Goal: Check status

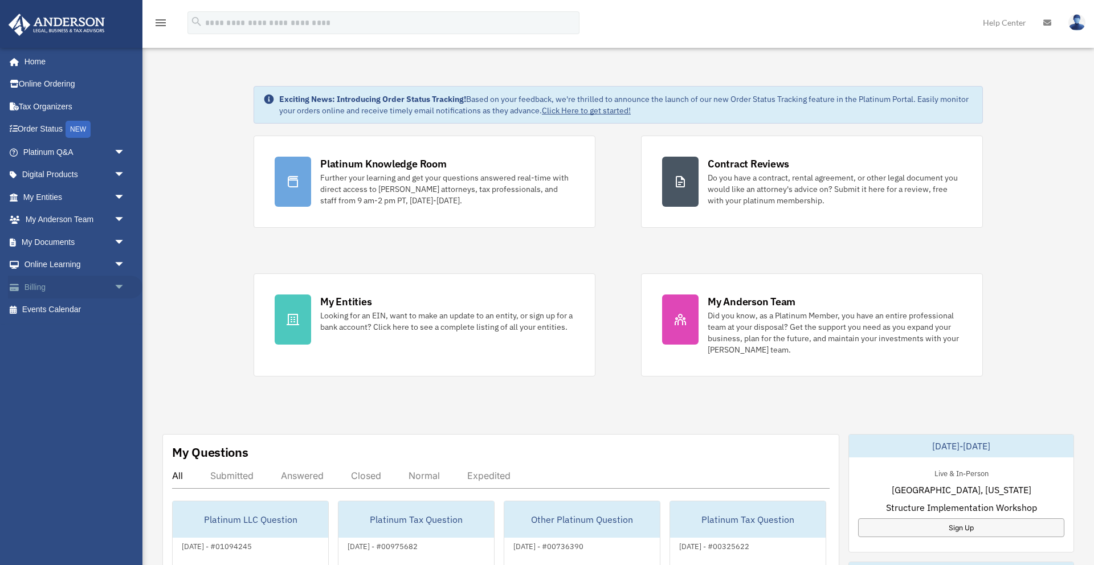
click at [119, 285] on span "arrow_drop_down" at bounding box center [125, 287] width 23 height 23
click at [69, 314] on link "$ Open Invoices" at bounding box center [79, 310] width 126 height 23
click at [72, 309] on link "$ Open Invoices" at bounding box center [79, 310] width 126 height 23
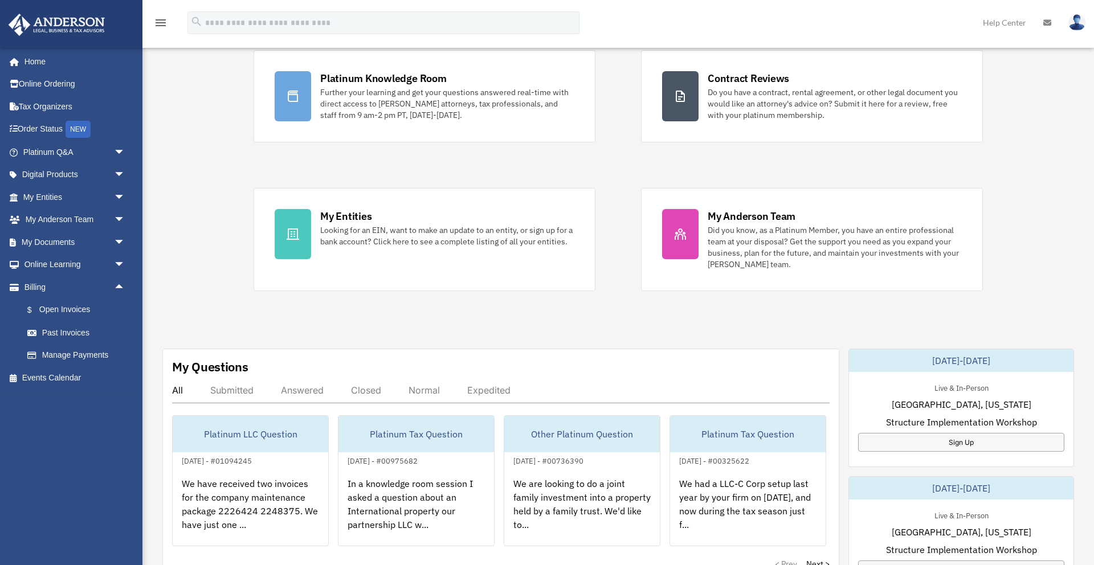
scroll to position [308, 0]
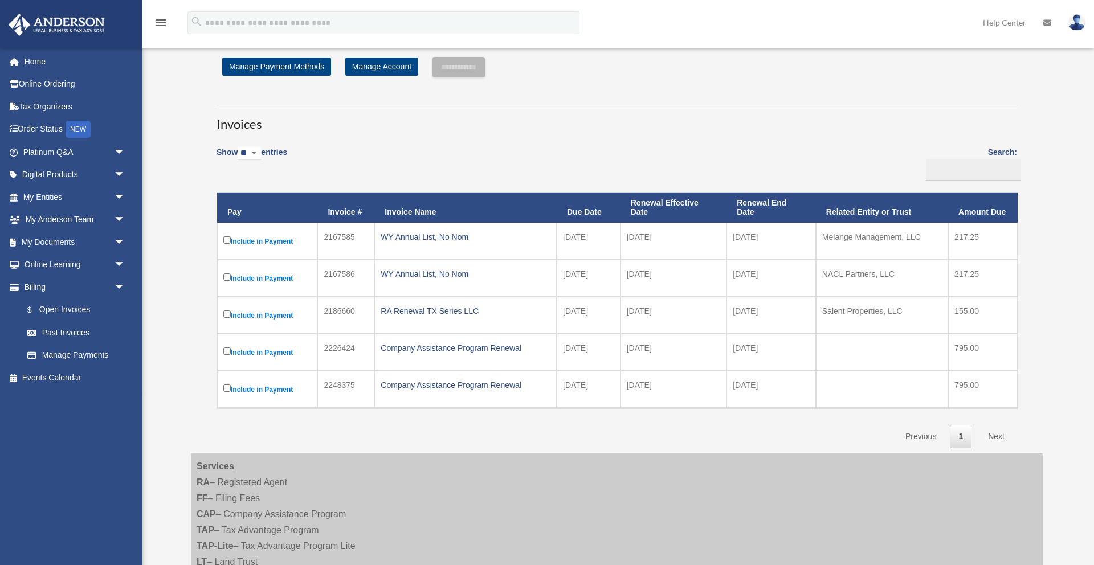
scroll to position [42, 0]
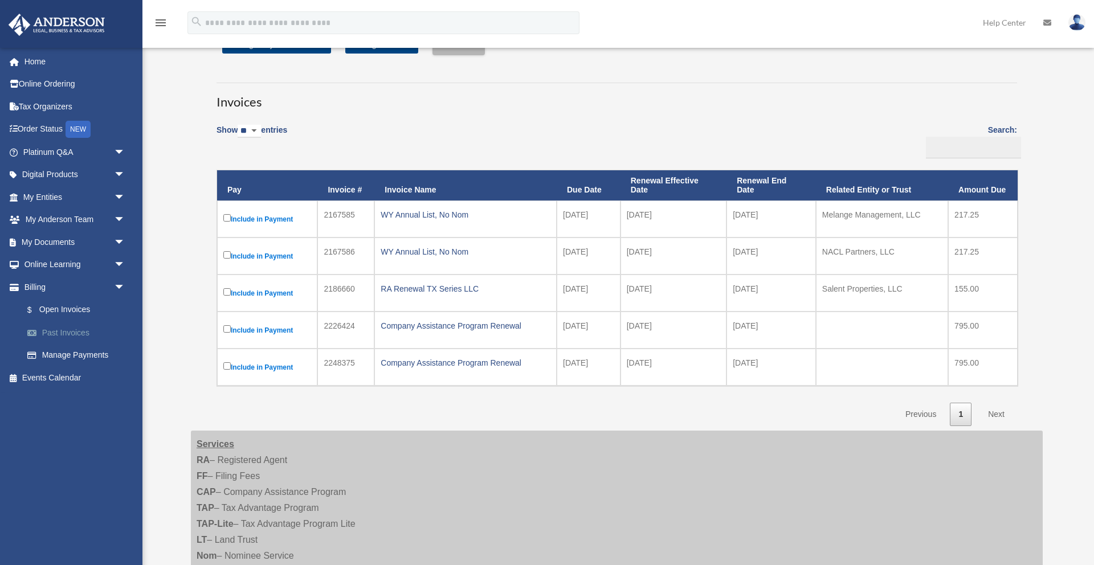
click at [57, 329] on link "Past Invoices" at bounding box center [79, 332] width 126 height 23
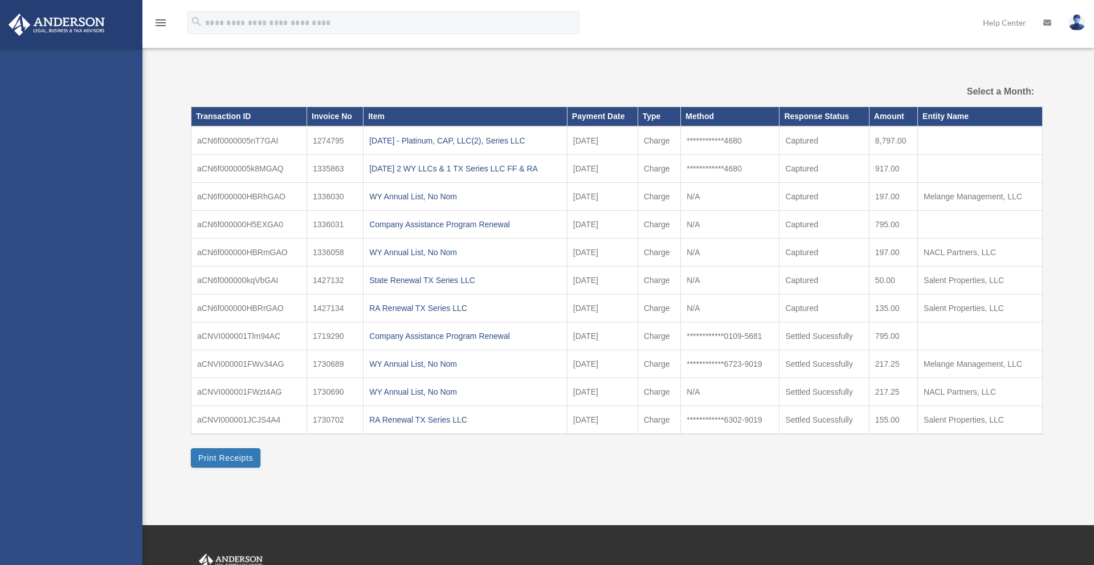
select select
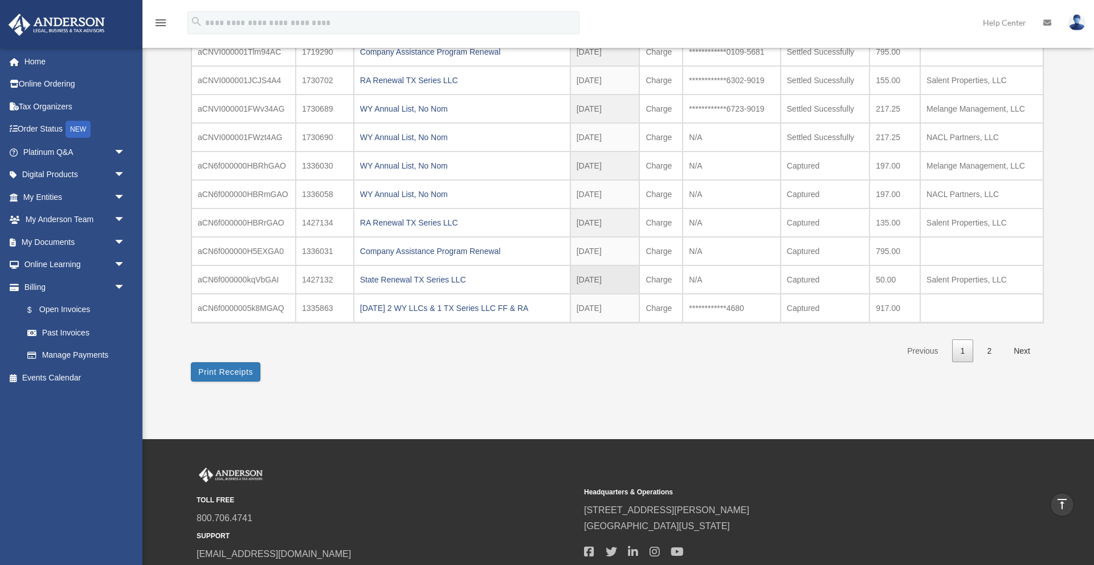
scroll to position [135, 0]
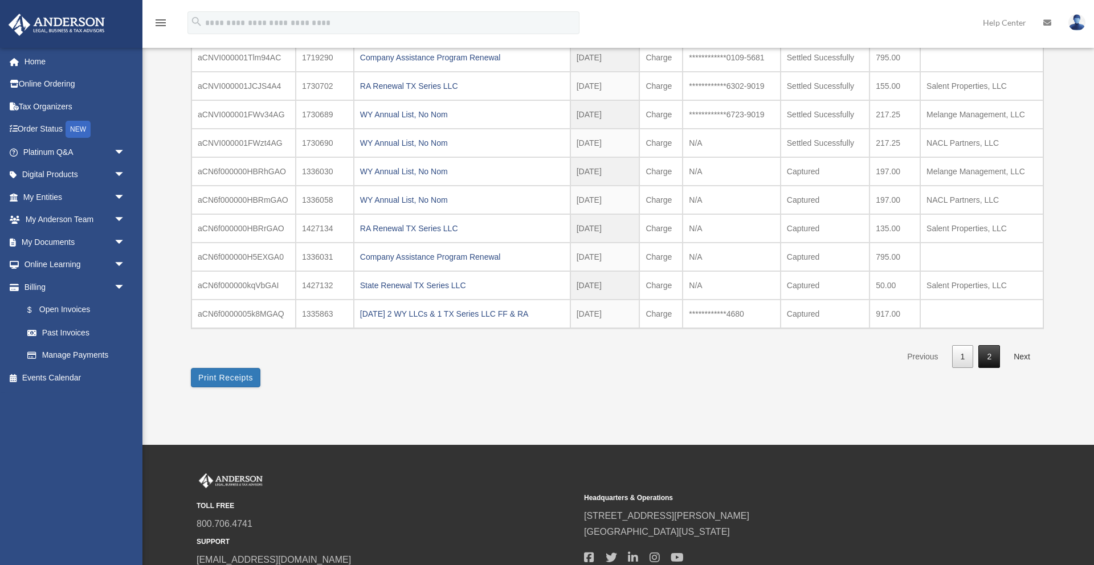
click at [996, 356] on link "2" at bounding box center [989, 356] width 22 height 23
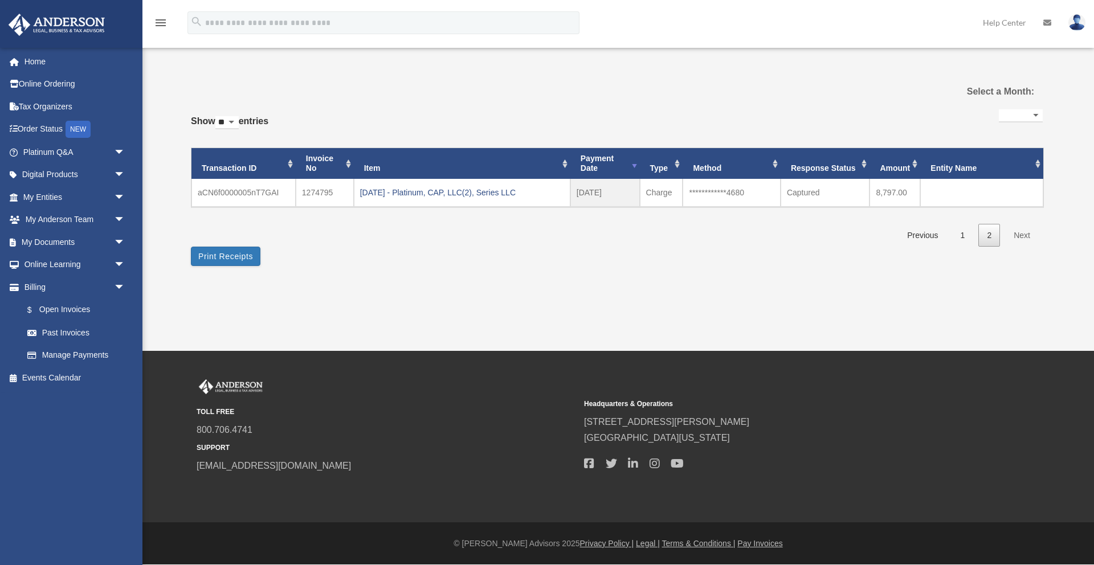
scroll to position [0, 0]
click at [965, 234] on link "1" at bounding box center [963, 235] width 22 height 23
